Goal: Task Accomplishment & Management: Use online tool/utility

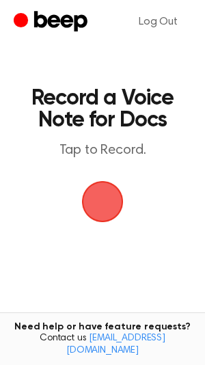
click at [98, 213] on span "button" at bounding box center [102, 201] width 59 height 59
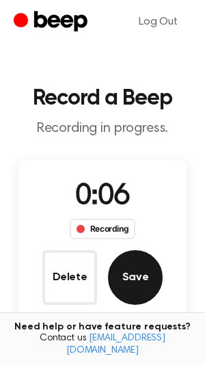
click at [136, 277] on button "Save" at bounding box center [135, 277] width 55 height 55
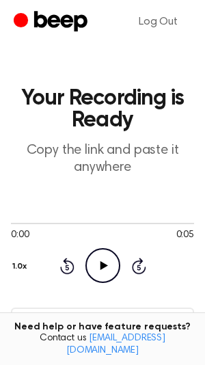
click at [107, 260] on icon "Play Audio" at bounding box center [102, 265] width 35 height 35
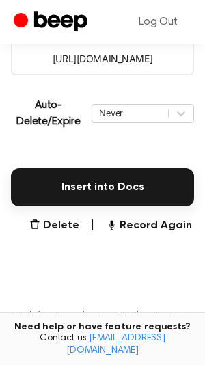
scroll to position [265, 0]
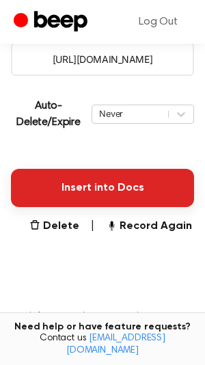
click at [71, 193] on button "Insert into Docs" at bounding box center [102, 188] width 183 height 38
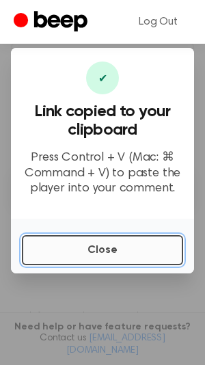
click at [100, 253] on button "Close" at bounding box center [102, 250] width 161 height 30
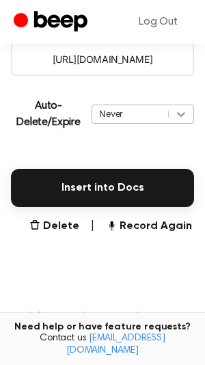
click at [180, 113] on icon at bounding box center [181, 114] width 14 height 14
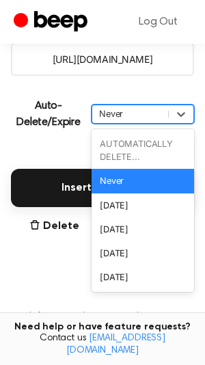
click at [139, 176] on div "Never" at bounding box center [143, 181] width 102 height 24
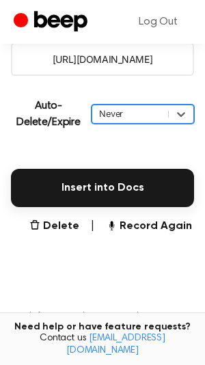
click at [102, 60] on input "[URL][DOMAIN_NAME]" at bounding box center [102, 58] width 183 height 33
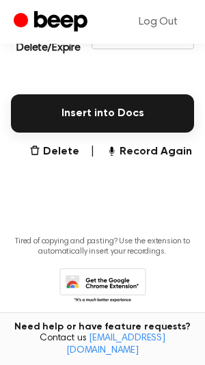
scroll to position [361, 0]
